Goal: Information Seeking & Learning: Check status

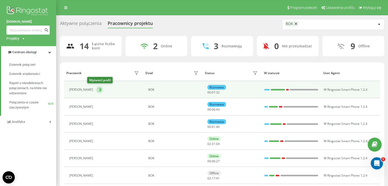
click at [97, 91] on icon at bounding box center [99, 90] width 4 height 4
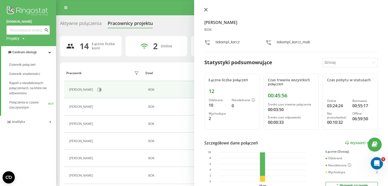
click at [205, 10] on icon at bounding box center [205, 9] width 3 height 3
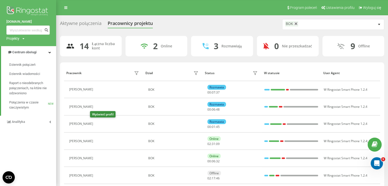
click at [96, 123] on button at bounding box center [99, 124] width 6 height 7
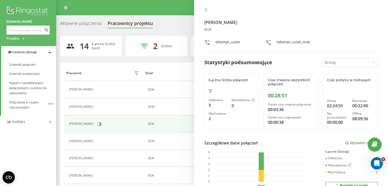
click at [204, 8] on icon at bounding box center [205, 9] width 3 height 3
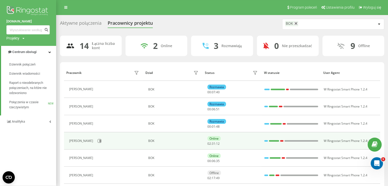
scroll to position [26, 0]
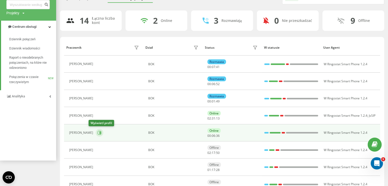
click at [100, 132] on icon at bounding box center [100, 133] width 1 height 3
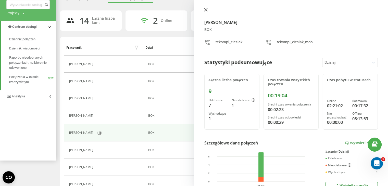
click at [206, 9] on icon at bounding box center [206, 10] width 4 height 4
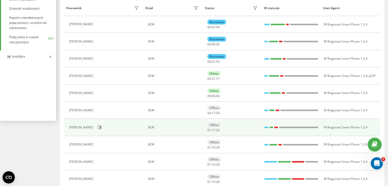
scroll to position [77, 0]
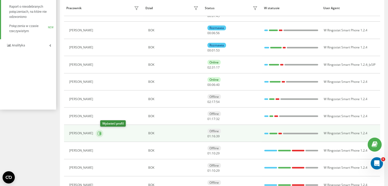
click at [102, 134] on icon at bounding box center [99, 134] width 4 height 4
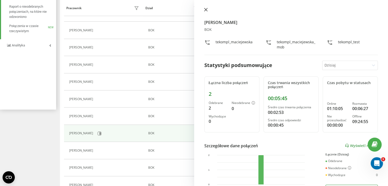
drag, startPoint x: 205, startPoint y: 9, endPoint x: 173, endPoint y: 1, distance: 32.1
click at [204, 9] on icon at bounding box center [206, 10] width 4 height 4
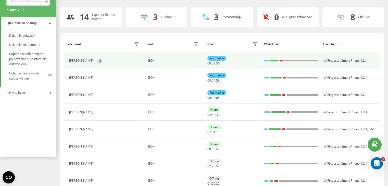
scroll to position [51, 0]
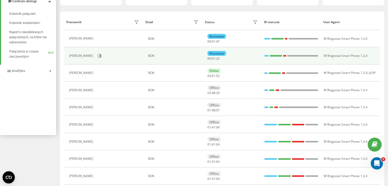
click at [96, 55] on div "[PERSON_NAME]" at bounding box center [104, 56] width 71 height 9
click at [100, 56] on icon at bounding box center [100, 56] width 1 height 3
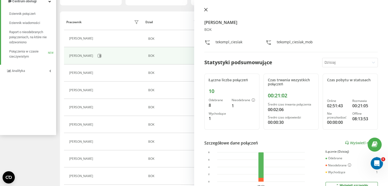
click at [207, 10] on icon at bounding box center [205, 9] width 3 height 3
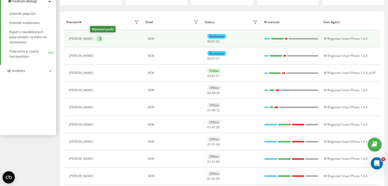
click at [100, 39] on icon at bounding box center [100, 39] width 1 height 3
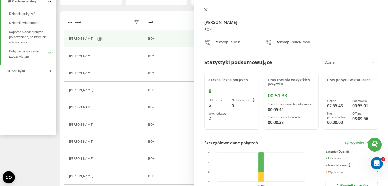
click at [203, 9] on button at bounding box center [206, 10] width 7 height 5
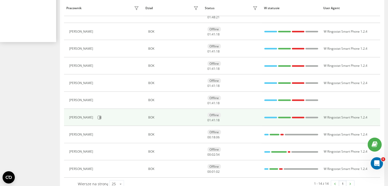
scroll to position [153, 0]
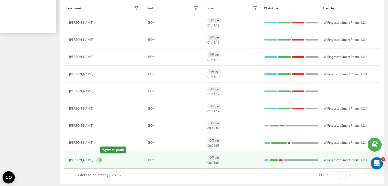
click at [102, 158] on icon at bounding box center [99, 160] width 4 height 4
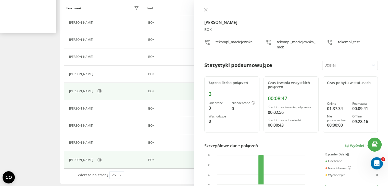
drag, startPoint x: 205, startPoint y: 10, endPoint x: 148, endPoint y: 88, distance: 96.3
click at [205, 10] on icon at bounding box center [205, 9] width 3 height 3
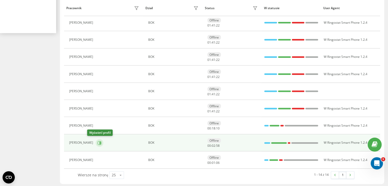
click at [100, 142] on icon at bounding box center [100, 143] width 1 height 3
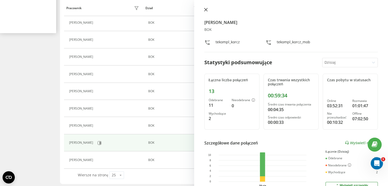
click at [207, 11] on icon at bounding box center [205, 9] width 3 height 3
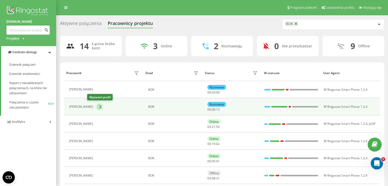
click at [100, 107] on icon at bounding box center [100, 107] width 1 height 3
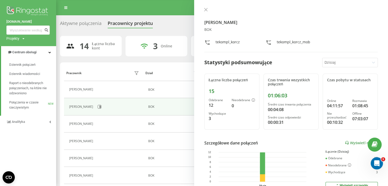
drag, startPoint x: 206, startPoint y: 10, endPoint x: 173, endPoint y: 36, distance: 42.3
click at [206, 10] on icon at bounding box center [206, 10] width 4 height 4
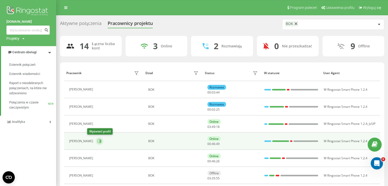
click at [96, 140] on button at bounding box center [100, 142] width 8 height 8
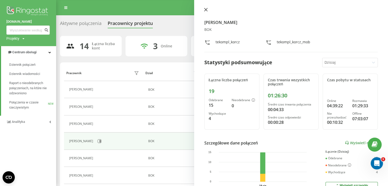
click at [206, 11] on icon at bounding box center [206, 10] width 4 height 4
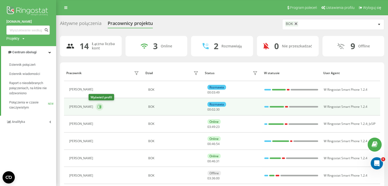
click at [96, 105] on button at bounding box center [100, 107] width 8 height 8
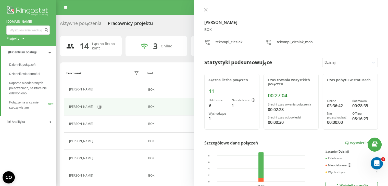
click at [207, 8] on icon at bounding box center [206, 10] width 4 height 4
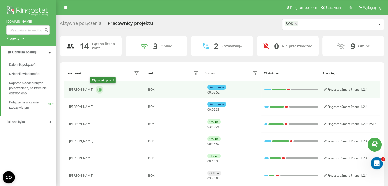
click at [96, 89] on button at bounding box center [100, 90] width 8 height 8
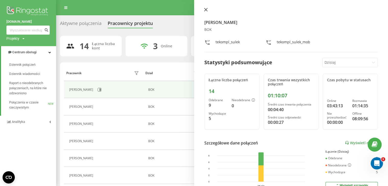
click at [207, 8] on icon at bounding box center [205, 9] width 3 height 3
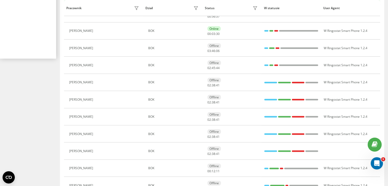
scroll to position [153, 0]
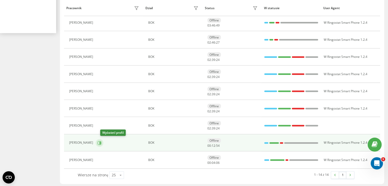
click at [103, 144] on button at bounding box center [100, 143] width 8 height 8
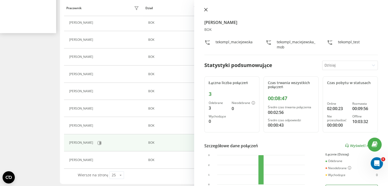
click at [205, 10] on icon at bounding box center [205, 9] width 3 height 3
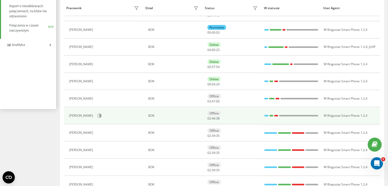
scroll to position [51, 0]
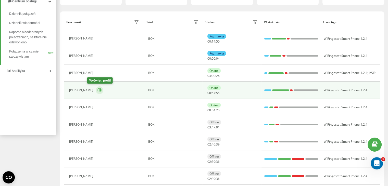
click at [97, 89] on icon at bounding box center [99, 90] width 4 height 4
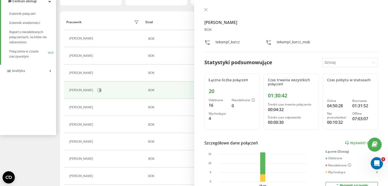
click at [204, 9] on icon at bounding box center [206, 10] width 4 height 4
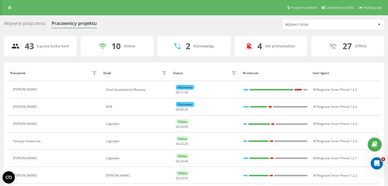
click at [335, 22] on div "Wybierz dział" at bounding box center [333, 24] width 102 height 10
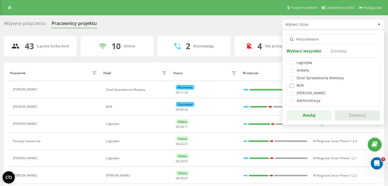
click at [291, 84] on label at bounding box center [292, 84] width 4 height 0
checkbox input "true"
click at [353, 114] on button "Zastosuj" at bounding box center [357, 115] width 45 height 10
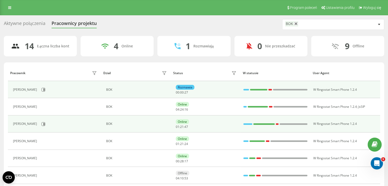
scroll to position [26, 0]
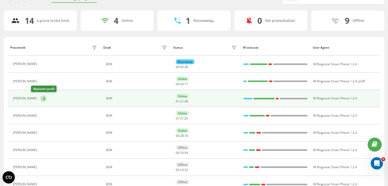
click at [41, 99] on icon at bounding box center [43, 99] width 4 height 4
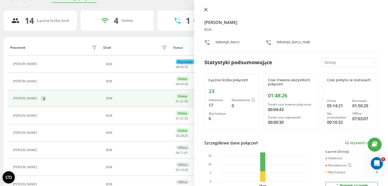
click at [205, 11] on icon at bounding box center [206, 10] width 4 height 4
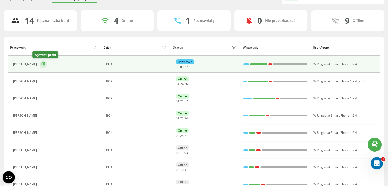
click at [42, 62] on icon at bounding box center [44, 64] width 4 height 4
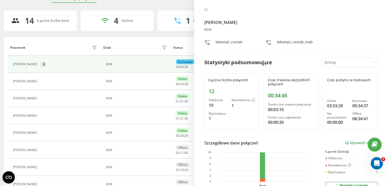
click at [206, 10] on icon at bounding box center [205, 9] width 3 height 3
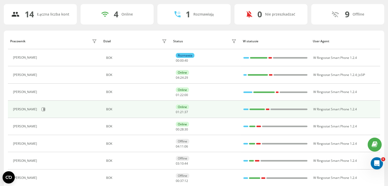
scroll to position [51, 0]
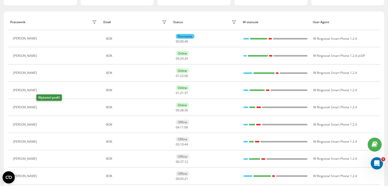
click at [41, 107] on icon at bounding box center [43, 107] width 4 height 4
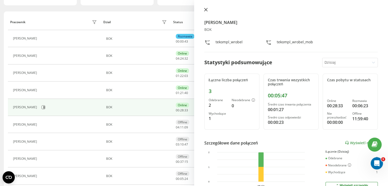
click at [203, 8] on button at bounding box center [206, 10] width 7 height 5
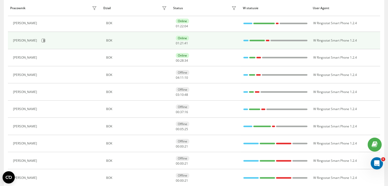
scroll to position [102, 0]
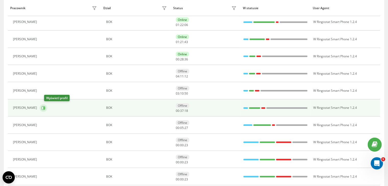
click at [45, 107] on icon at bounding box center [43, 108] width 4 height 4
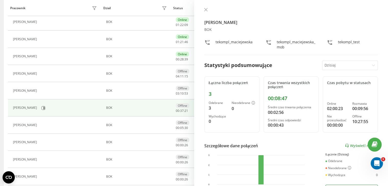
drag, startPoint x: 206, startPoint y: 10, endPoint x: 201, endPoint y: 12, distance: 5.2
click at [206, 10] on icon at bounding box center [205, 9] width 3 height 3
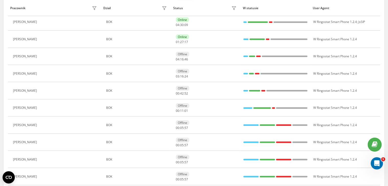
scroll to position [51, 0]
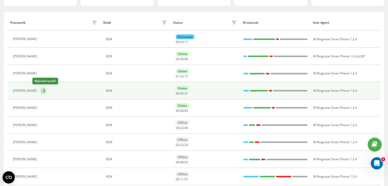
click at [40, 88] on button at bounding box center [44, 91] width 8 height 8
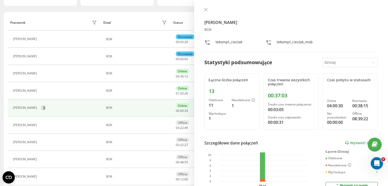
drag, startPoint x: 205, startPoint y: 9, endPoint x: 196, endPoint y: 8, distance: 9.7
click at [205, 9] on icon at bounding box center [205, 9] width 3 height 3
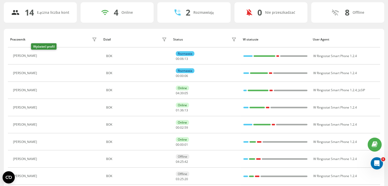
scroll to position [25, 0]
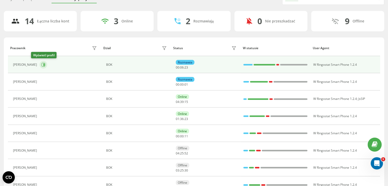
click at [41, 65] on icon at bounding box center [43, 65] width 4 height 4
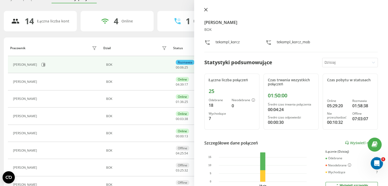
click at [205, 10] on icon at bounding box center [205, 9] width 3 height 3
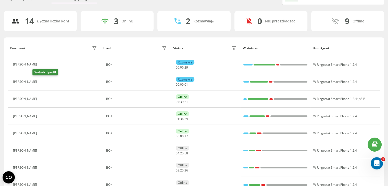
click at [43, 81] on icon at bounding box center [43, 82] width 1 height 3
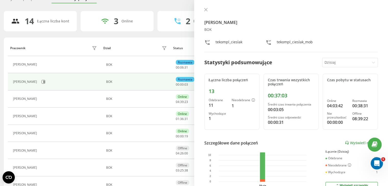
drag, startPoint x: 205, startPoint y: 8, endPoint x: 193, endPoint y: 27, distance: 22.0
click at [205, 8] on icon at bounding box center [206, 10] width 4 height 4
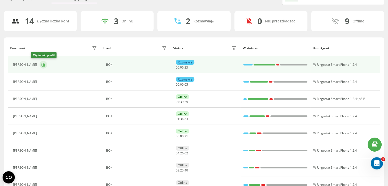
click at [41, 65] on icon at bounding box center [43, 65] width 4 height 4
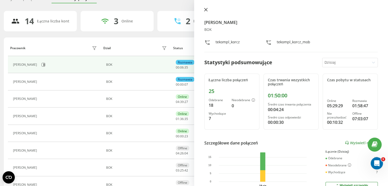
click at [204, 8] on button at bounding box center [206, 10] width 7 height 5
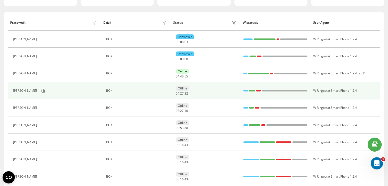
scroll to position [76, 0]
